Goal: Task Accomplishment & Management: Manage account settings

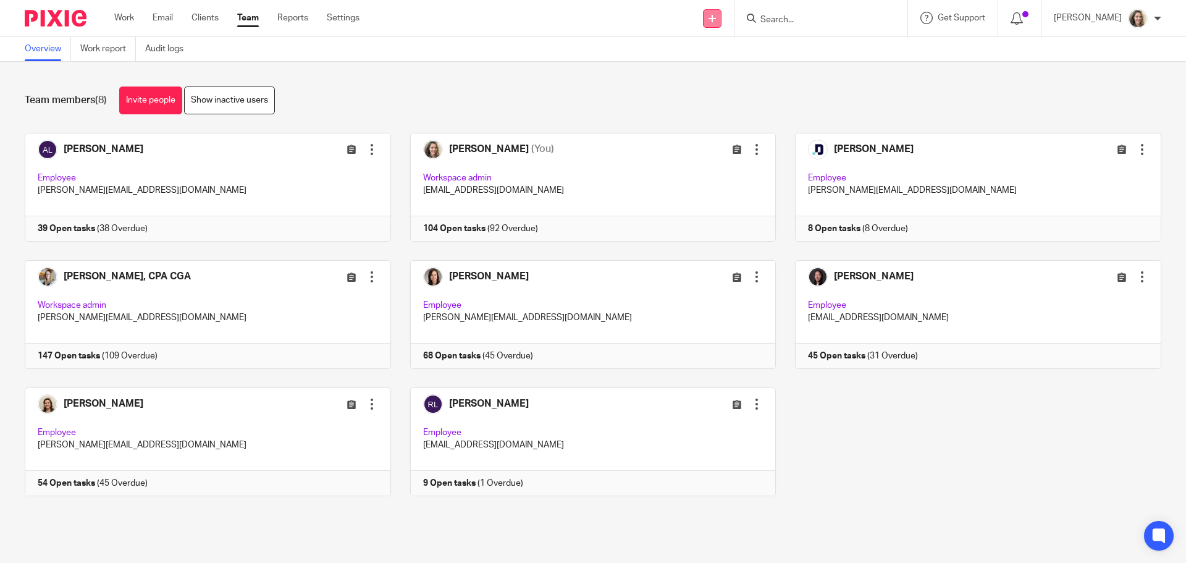
click at [716, 22] on icon at bounding box center [712, 18] width 7 height 7
click at [717, 54] on link "Send new email" at bounding box center [726, 58] width 86 height 18
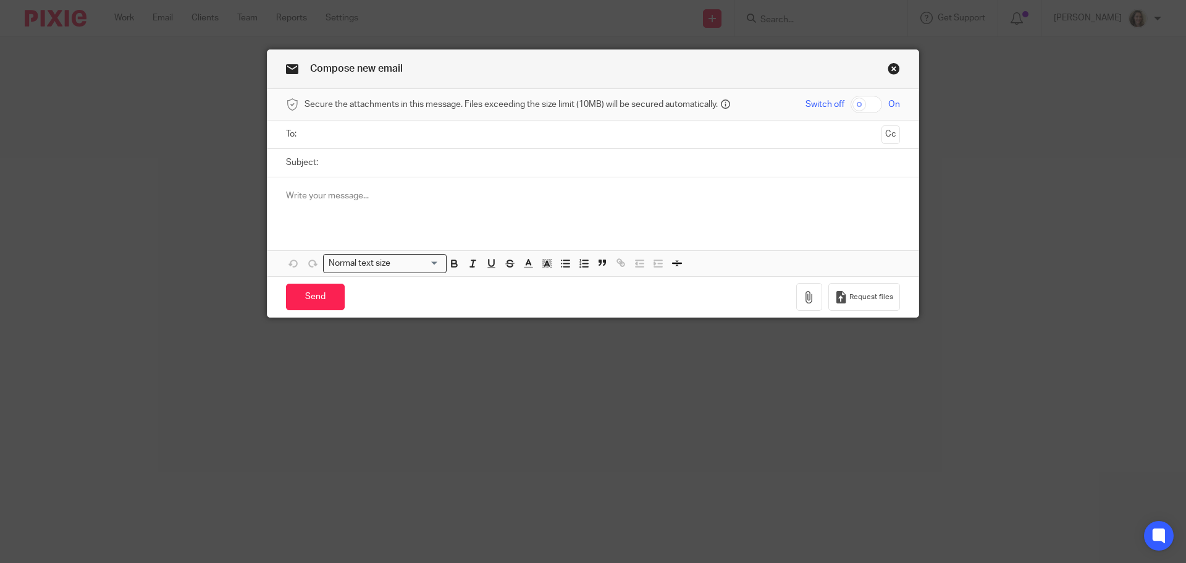
click at [363, 211] on div at bounding box center [593, 201] width 651 height 48
click at [428, 209] on div at bounding box center [593, 201] width 651 height 48
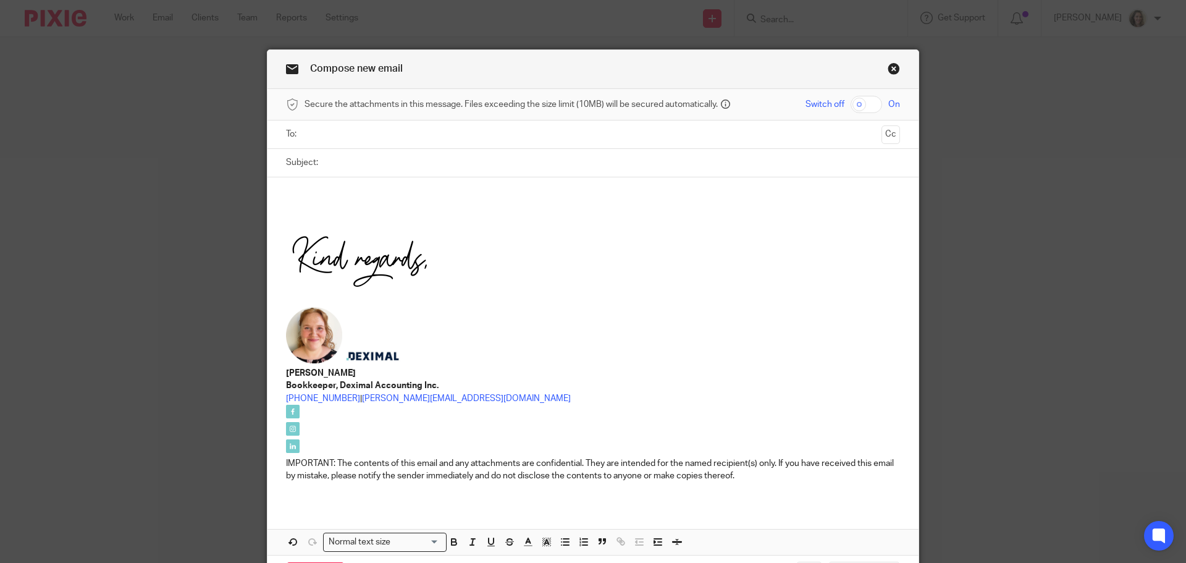
click at [350, 263] on img at bounding box center [359, 265] width 147 height 76
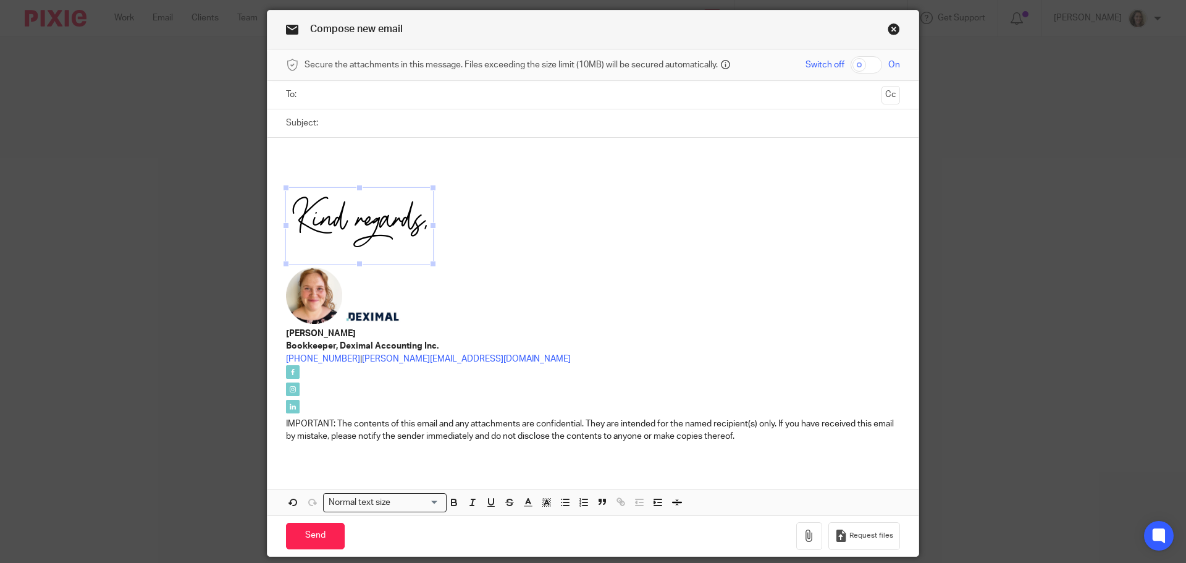
scroll to position [83, 0]
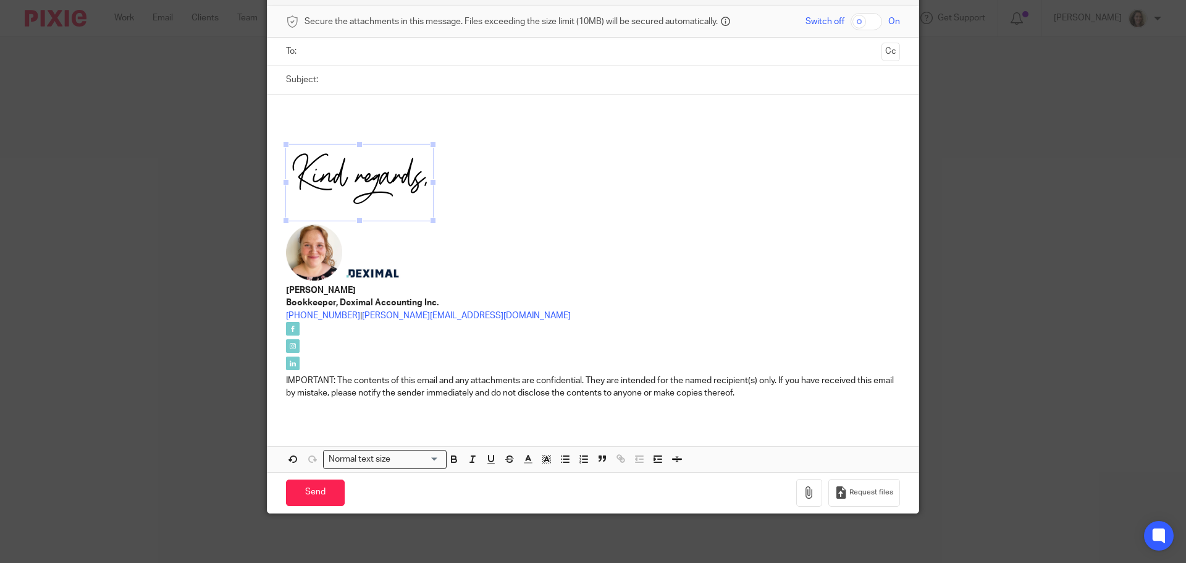
click at [783, 217] on p at bounding box center [593, 185] width 614 height 80
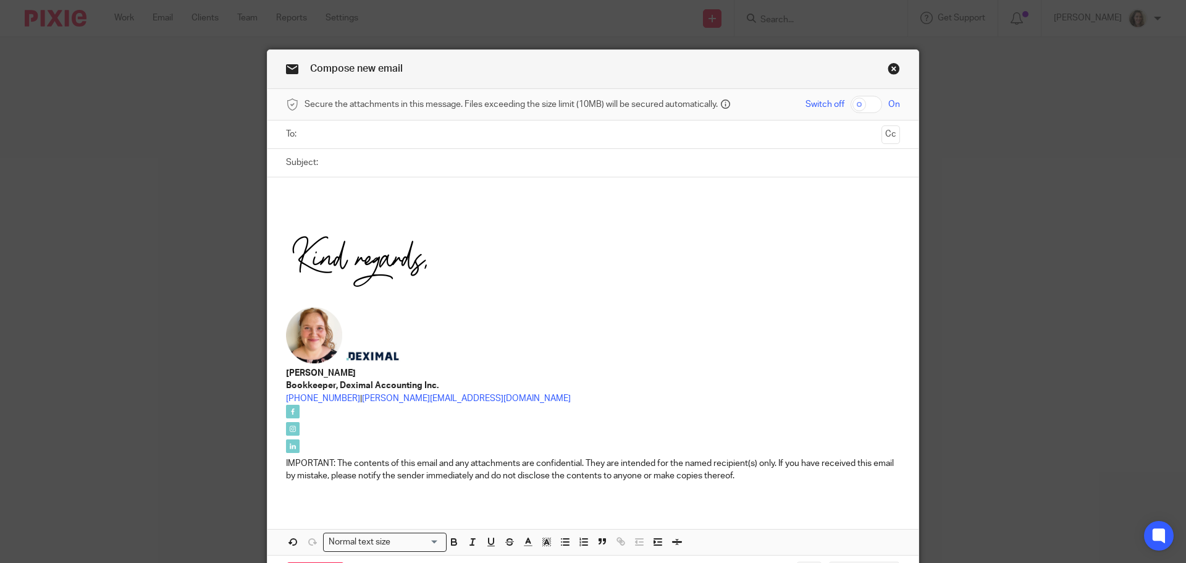
click at [891, 69] on link "Close this dialog window" at bounding box center [894, 70] width 12 height 17
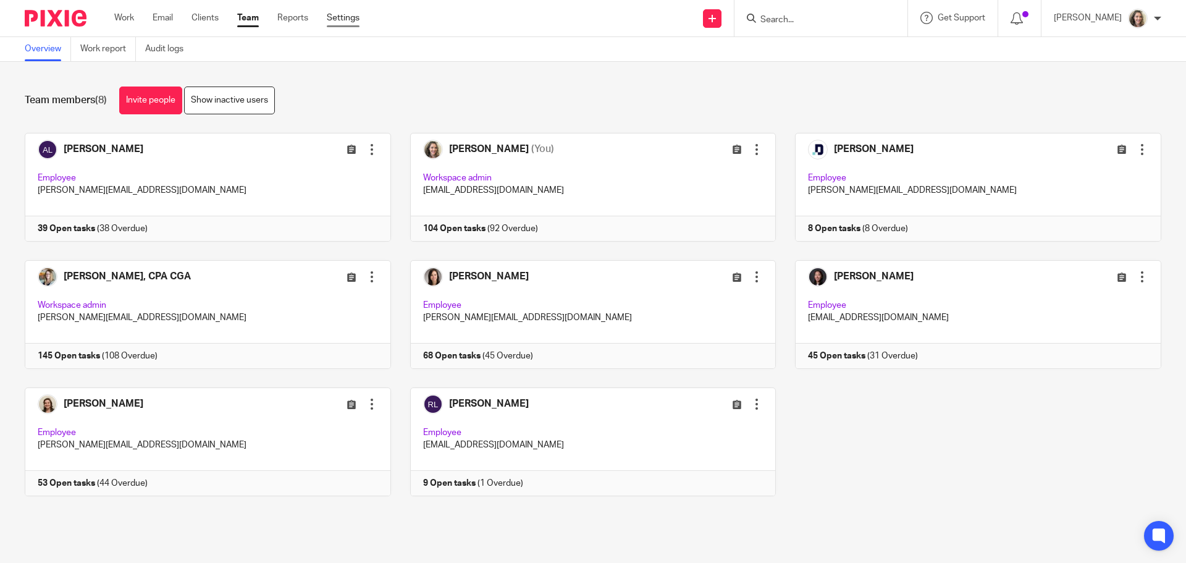
click at [348, 23] on link "Settings" at bounding box center [343, 18] width 33 height 12
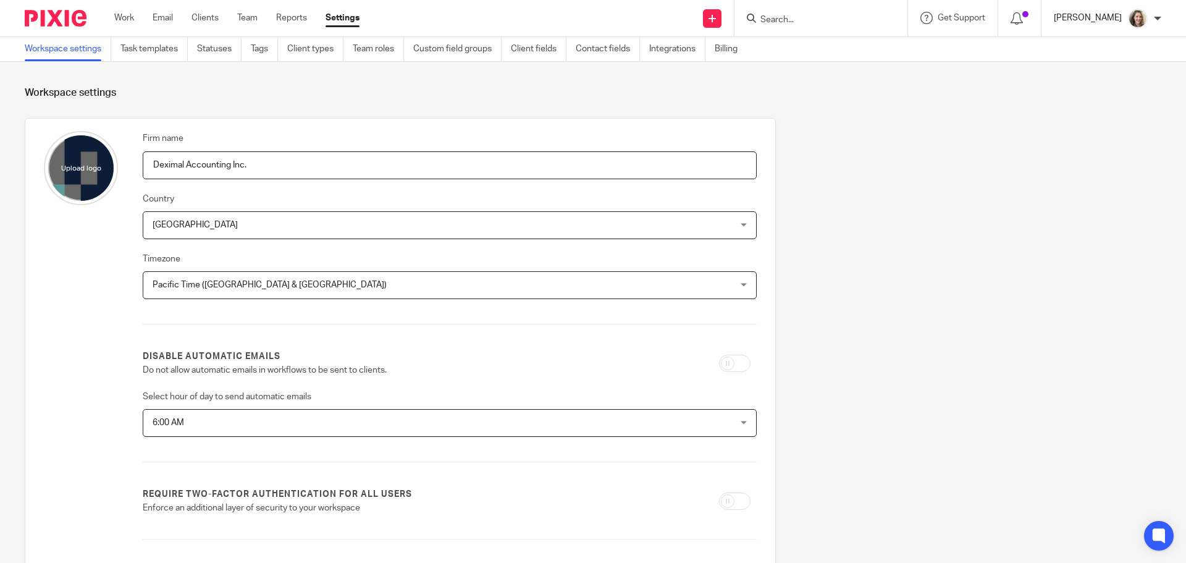
click at [1111, 22] on p "[PERSON_NAME]" at bounding box center [1088, 18] width 68 height 12
click at [1114, 67] on span "Email integration" at bounding box center [1122, 67] width 64 height 9
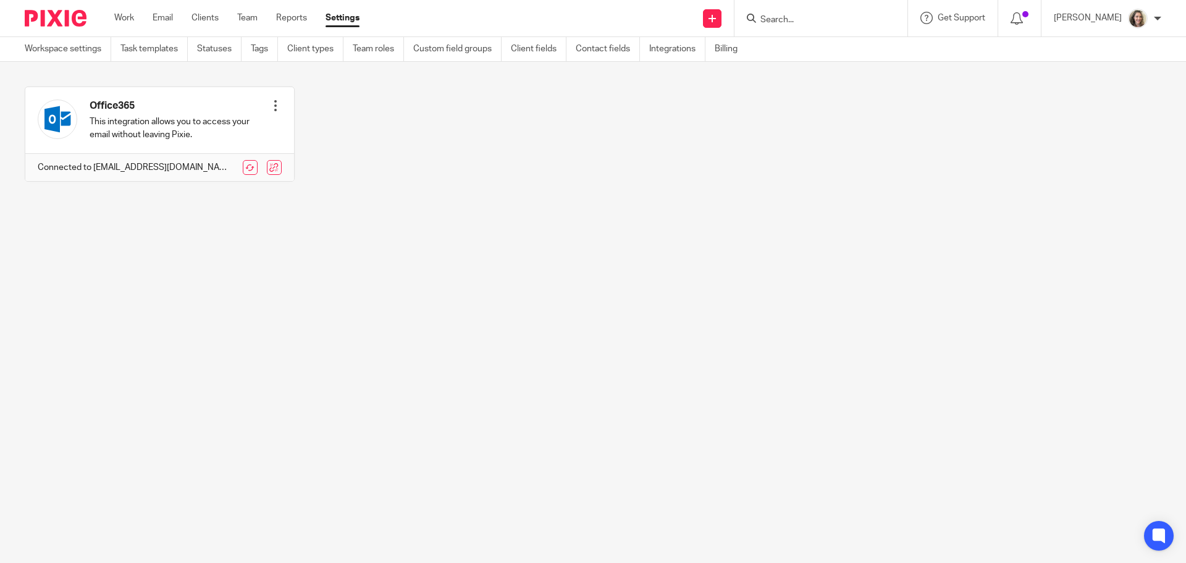
click at [1152, 20] on div "[PERSON_NAME]" at bounding box center [1107, 19] width 107 height 20
click at [1110, 51] on span "My profile" at bounding box center [1109, 49] width 38 height 9
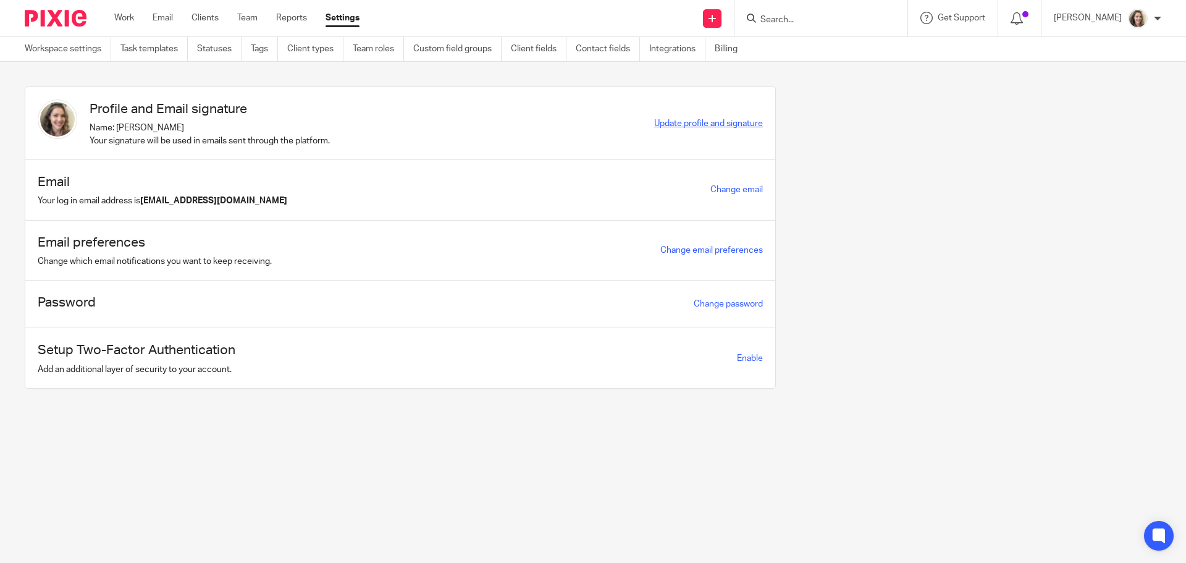
click at [666, 124] on span "Update profile and signature" at bounding box center [708, 123] width 109 height 9
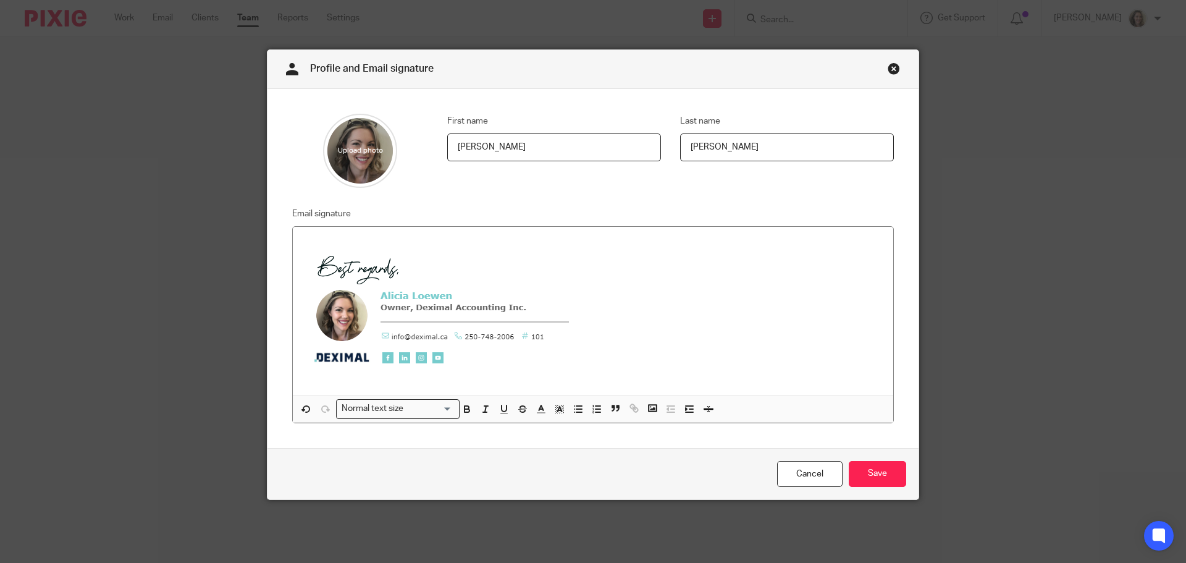
click at [352, 318] on img at bounding box center [441, 307] width 277 height 140
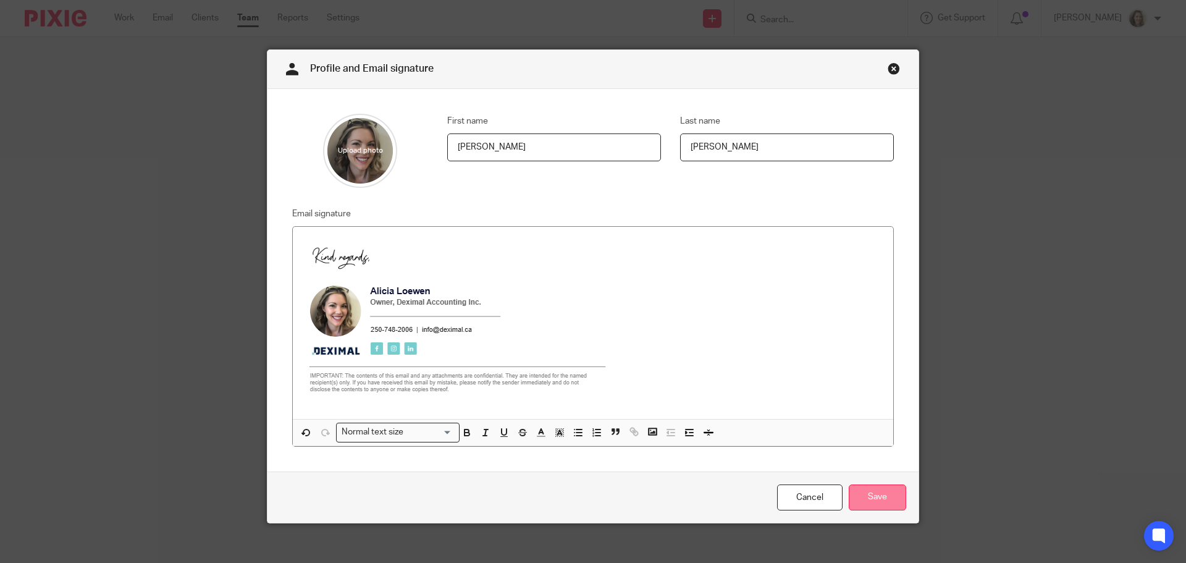
click at [884, 496] on input "Save" at bounding box center [877, 497] width 57 height 27
